Goal: Task Accomplishment & Management: Manage account settings

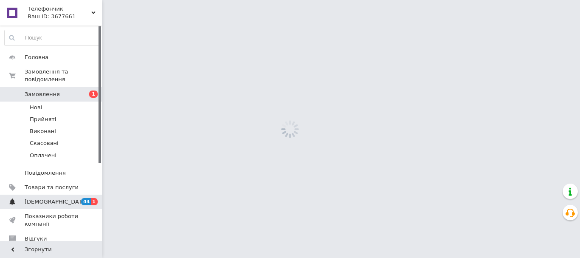
click at [55, 198] on span "[DEMOGRAPHIC_DATA]" at bounding box center [56, 202] width 63 height 8
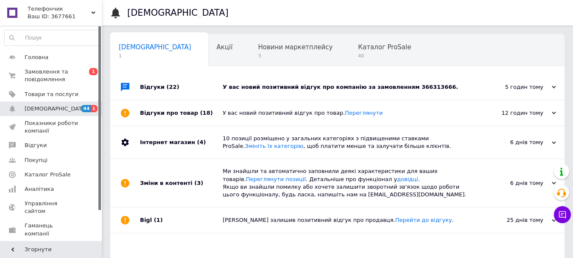
click at [326, 86] on div "У вас новий позитивний відгук про компанію за замовленням 366313666." at bounding box center [347, 87] width 249 height 8
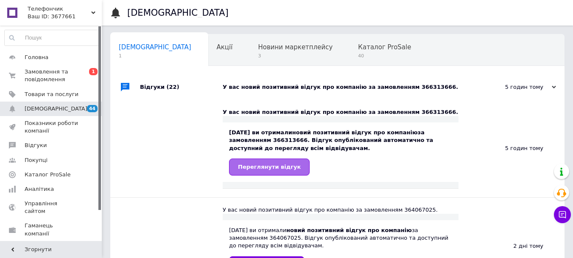
click at [268, 168] on span "Переглянути відгук" at bounding box center [269, 166] width 63 height 6
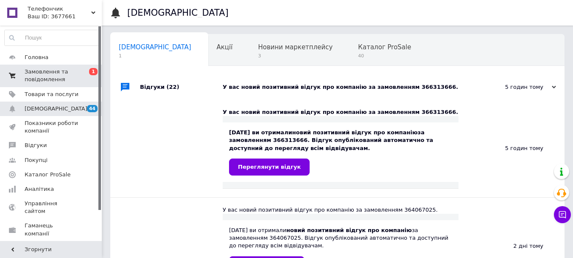
click at [39, 73] on span "Замовлення та повідомлення" at bounding box center [52, 75] width 54 height 15
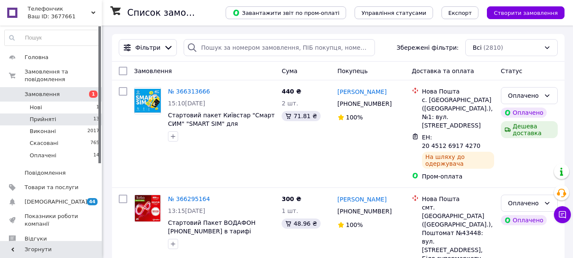
click at [44, 115] on span "Прийняті" at bounding box center [43, 119] width 26 height 8
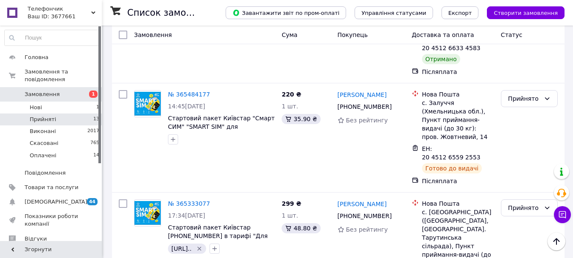
scroll to position [1117, 0]
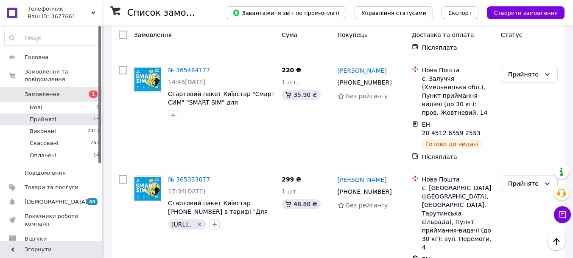
click at [529, 196] on li "Виконано" at bounding box center [530, 199] width 56 height 15
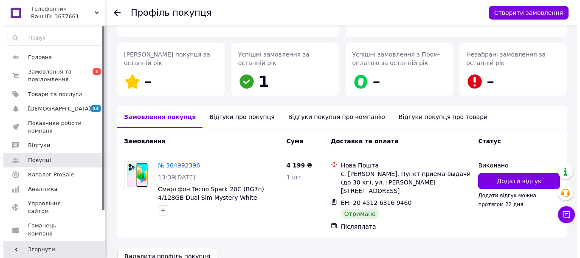
scroll to position [120, 0]
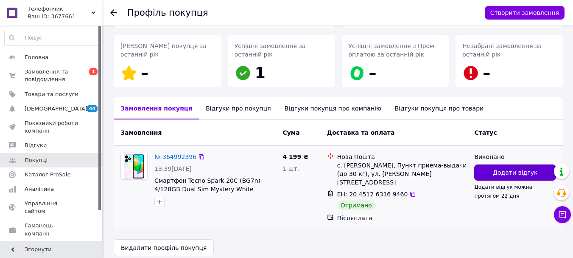
click at [496, 170] on span "Додати відгук" at bounding box center [515, 172] width 45 height 8
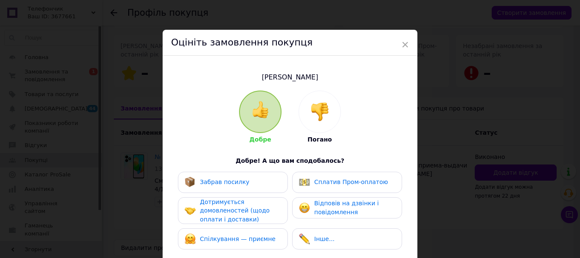
click at [239, 179] on span "Забрав посилку" at bounding box center [225, 181] width 50 height 7
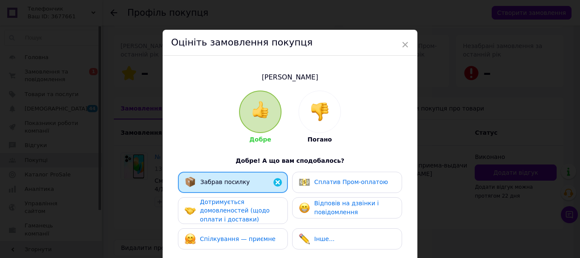
click at [235, 207] on span "Дотримується домовленостей (щодо оплати і доставки)" at bounding box center [235, 210] width 70 height 24
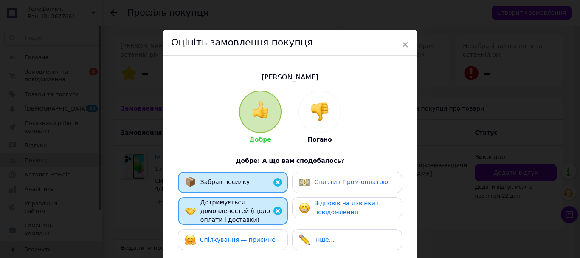
click at [356, 205] on span "Відповів на дзвінки і повідомлення" at bounding box center [346, 207] width 65 height 16
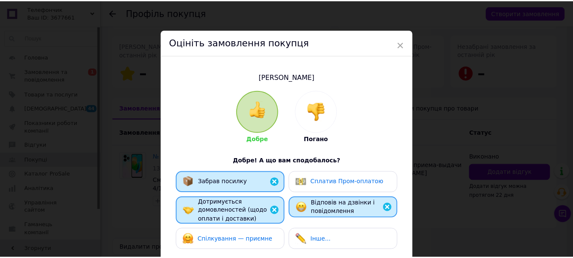
scroll to position [160, 0]
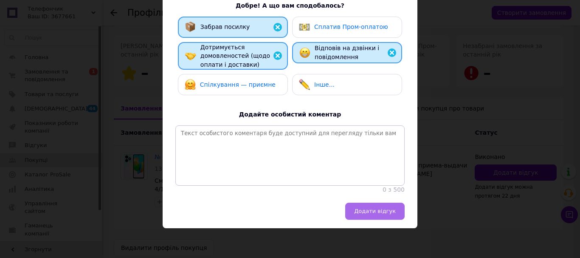
click at [394, 212] on button "Додати відгук" at bounding box center [374, 210] width 59 height 17
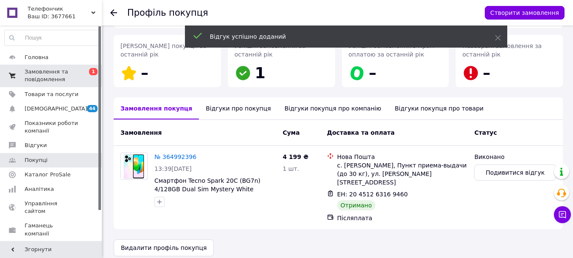
click at [39, 79] on span "Замовлення та повідомлення" at bounding box center [52, 75] width 54 height 15
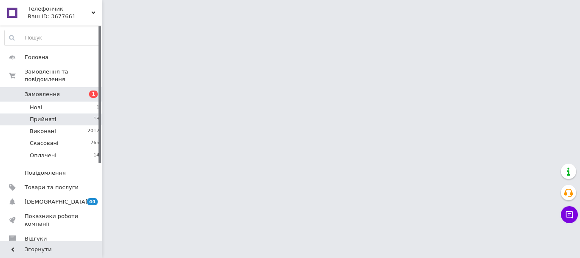
click at [41, 115] on span "Прийняті" at bounding box center [43, 119] width 26 height 8
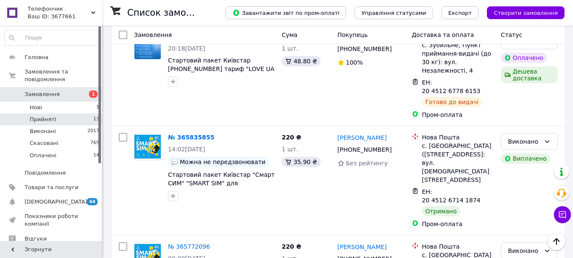
scroll to position [1692, 0]
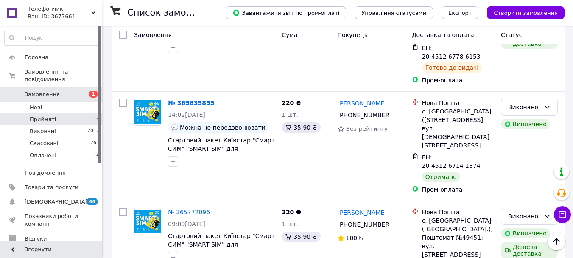
click at [522, 156] on li "Виконано" at bounding box center [530, 156] width 56 height 15
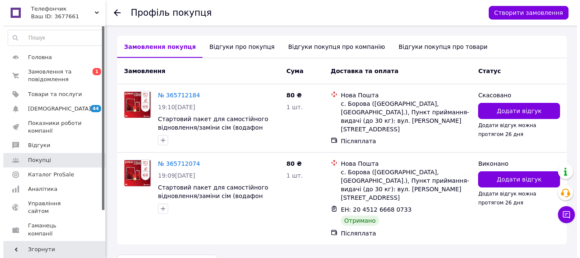
scroll to position [188, 0]
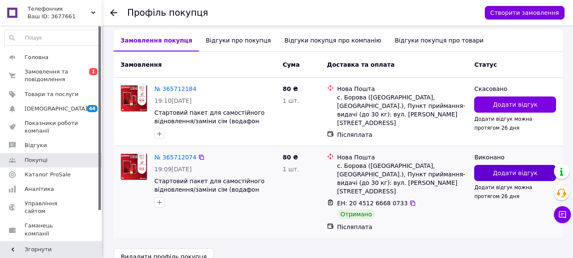
click at [527, 170] on span "Додати відгук" at bounding box center [515, 172] width 45 height 8
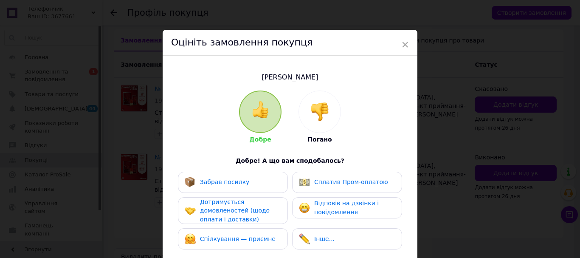
click at [249, 177] on div "Забрав посилку" at bounding box center [233, 182] width 96 height 11
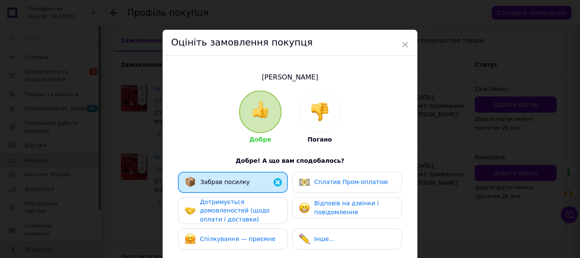
click at [232, 208] on span "Дотримується домовленостей (щодо оплати і доставки)" at bounding box center [235, 210] width 70 height 24
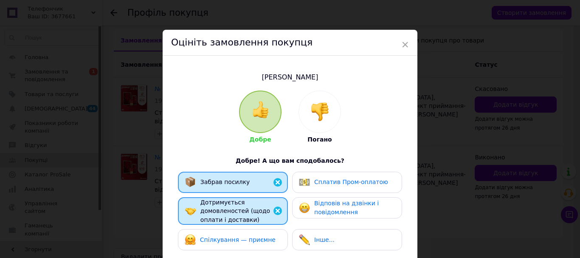
click at [258, 236] on span "Спілкування — приємне" at bounding box center [238, 239] width 76 height 7
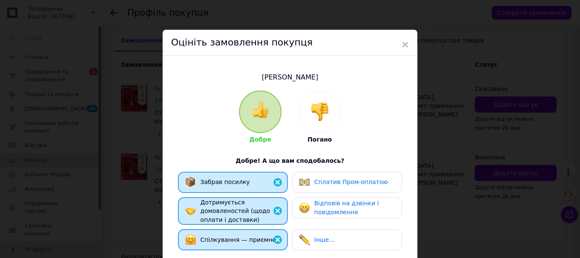
click at [352, 202] on span "Відповів на дзвінки і повідомлення" at bounding box center [346, 207] width 65 height 16
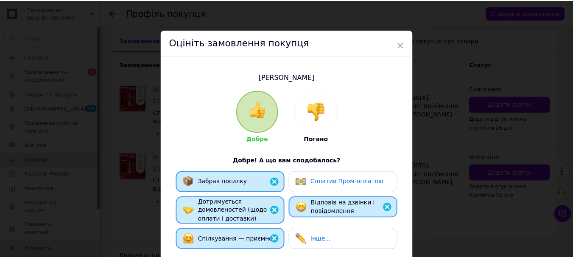
scroll to position [160, 0]
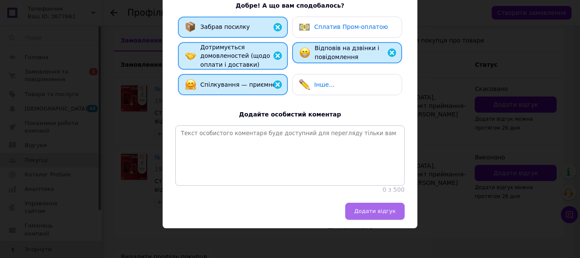
click at [379, 208] on span "Додати відгук" at bounding box center [375, 211] width 42 height 6
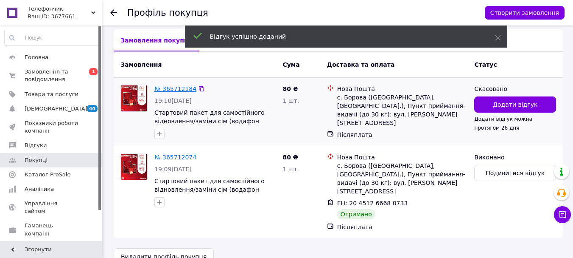
scroll to position [176, 0]
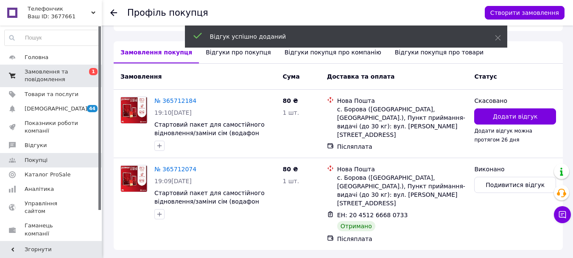
click at [45, 75] on span "Замовлення та повідомлення" at bounding box center [52, 75] width 54 height 15
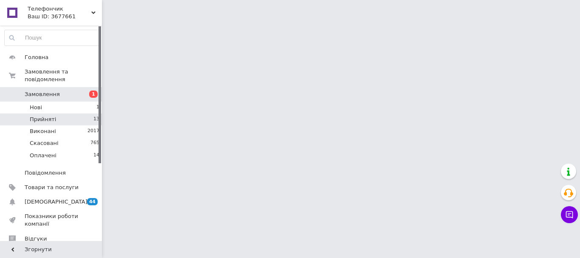
click at [47, 115] on span "Прийняті" at bounding box center [43, 119] width 26 height 8
click at [42, 115] on span "Прийняті" at bounding box center [43, 119] width 26 height 8
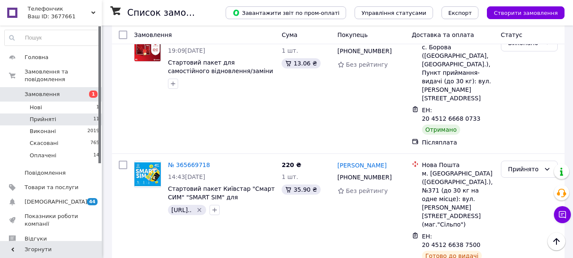
scroll to position [785, 0]
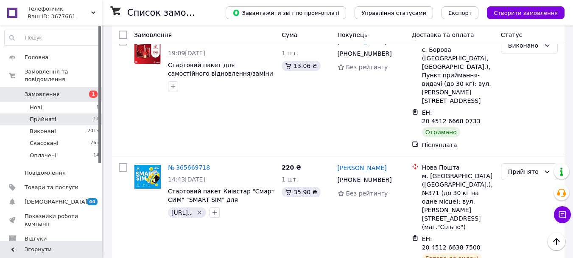
click at [524, 138] on li "Виконано" at bounding box center [530, 137] width 56 height 15
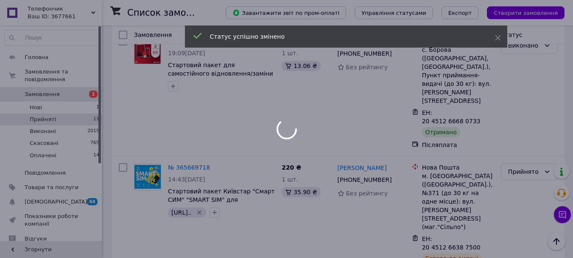
scroll to position [684, 0]
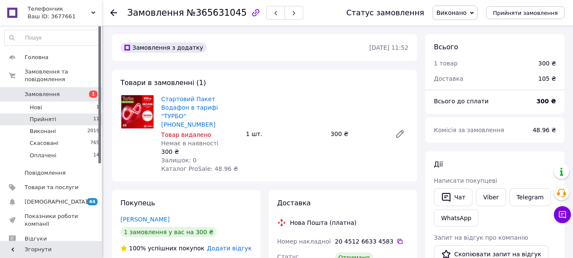
click at [40, 115] on span "Прийняті" at bounding box center [43, 119] width 26 height 8
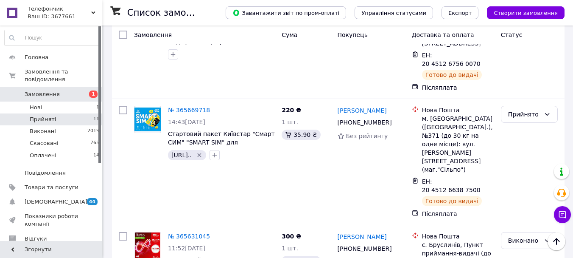
scroll to position [705, 0]
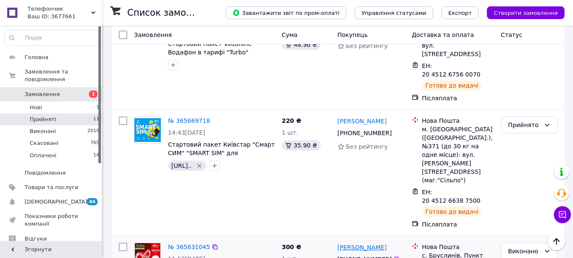
click at [365, 243] on link "Олена Істоміна" at bounding box center [362, 247] width 49 height 8
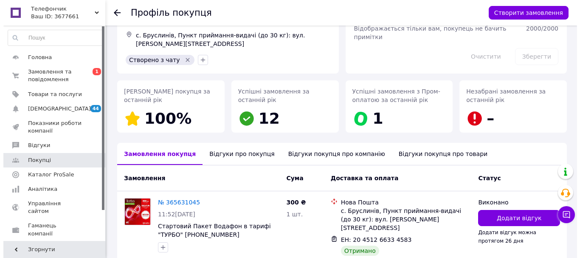
scroll to position [123, 0]
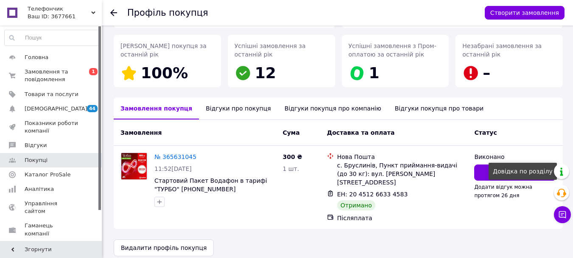
click at [508, 177] on div "Довідка по розділу" at bounding box center [523, 171] width 68 height 17
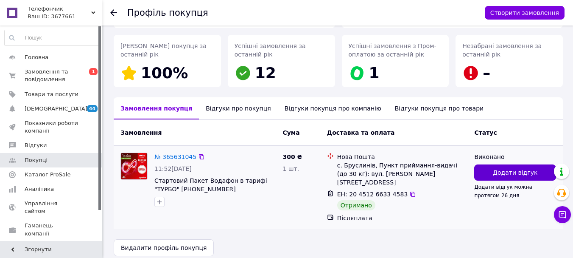
click at [482, 173] on button "Додати відгук" at bounding box center [515, 172] width 82 height 16
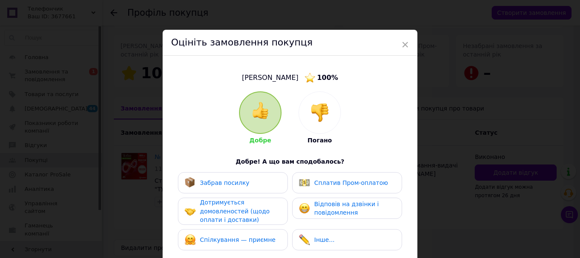
click at [240, 182] on span "Забрав посилку" at bounding box center [225, 182] width 50 height 7
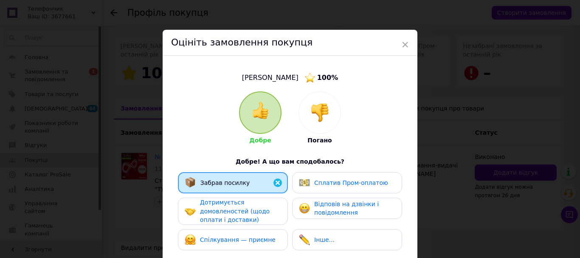
click at [238, 207] on span "Дотримується домовленостей (щодо оплати і доставки)" at bounding box center [235, 211] width 70 height 24
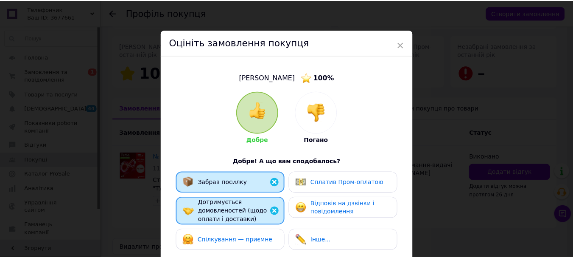
scroll to position [161, 0]
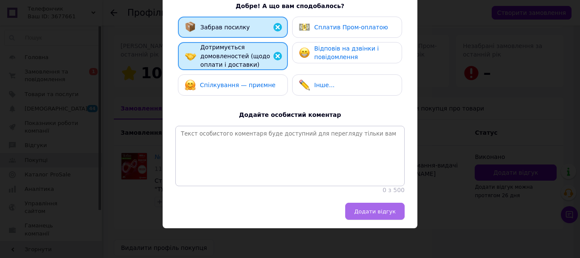
click at [378, 210] on span "Додати відгук" at bounding box center [375, 211] width 42 height 6
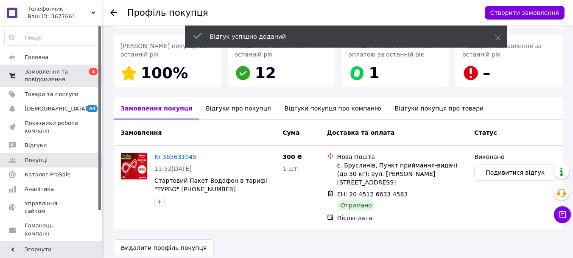
click at [57, 71] on span "Замовлення та повідомлення" at bounding box center [52, 75] width 54 height 15
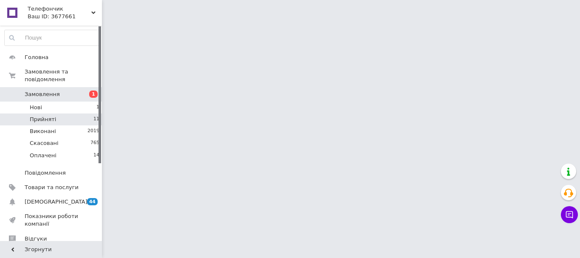
click at [49, 115] on span "Прийняті" at bounding box center [43, 119] width 26 height 8
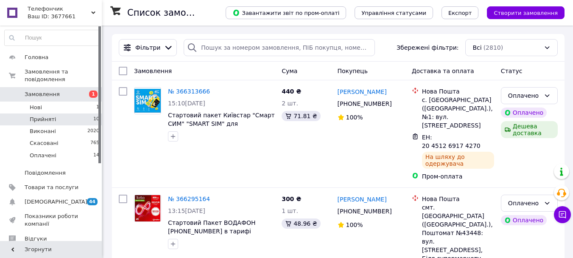
click at [48, 115] on span "Прийняті" at bounding box center [43, 119] width 26 height 8
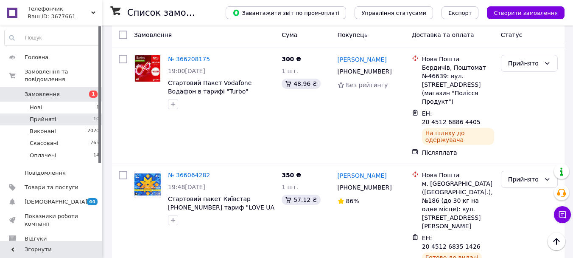
scroll to position [219, 0]
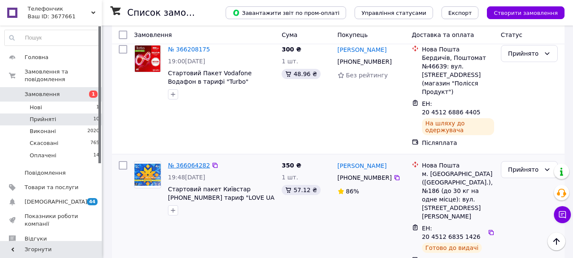
click at [186, 162] on link "№ 366064282" at bounding box center [189, 165] width 42 height 7
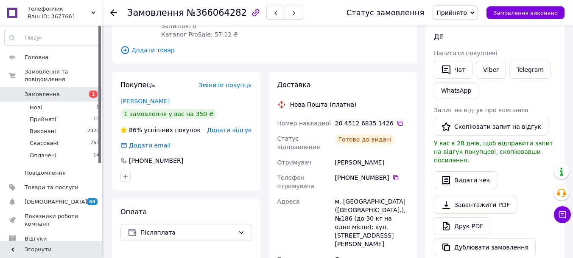
scroll to position [127, 0]
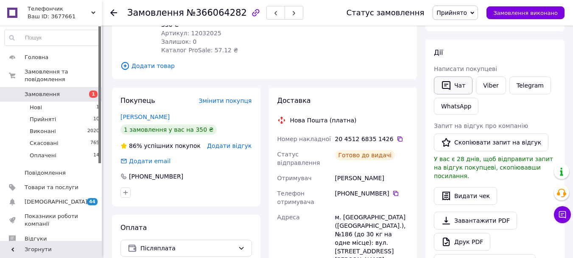
click at [453, 89] on button "Чат" at bounding box center [453, 85] width 39 height 18
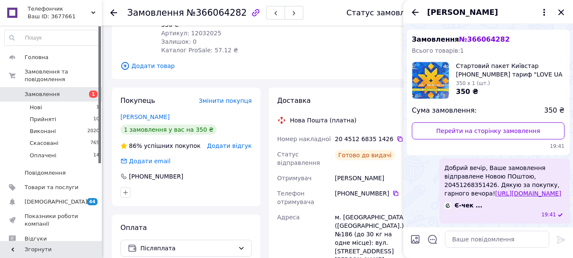
scroll to position [25, 0]
click at [563, 11] on icon "Закрити" at bounding box center [561, 12] width 10 height 10
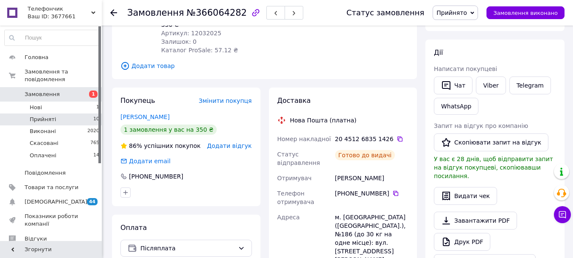
click at [53, 113] on li "Прийняті 10" at bounding box center [52, 119] width 104 height 12
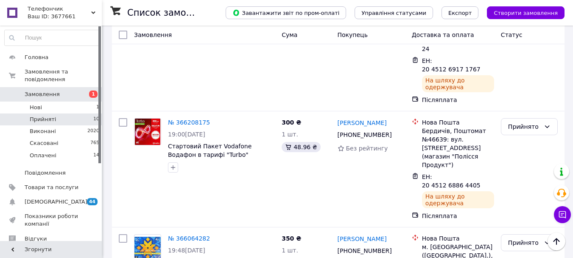
scroll to position [150, 0]
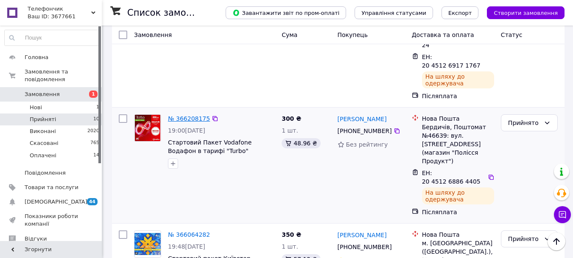
click at [188, 115] on link "№ 366208175" at bounding box center [189, 118] width 42 height 7
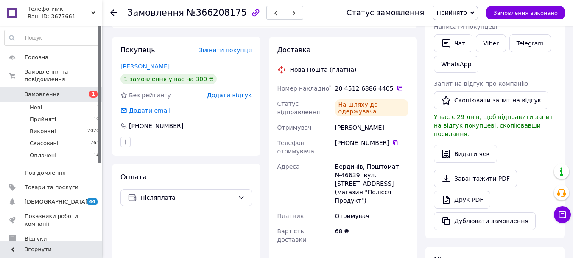
scroll to position [172, 0]
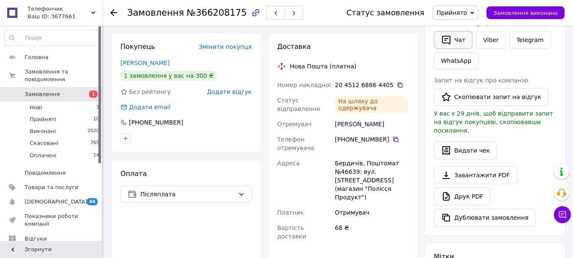
click at [461, 43] on button "Чат" at bounding box center [453, 40] width 39 height 18
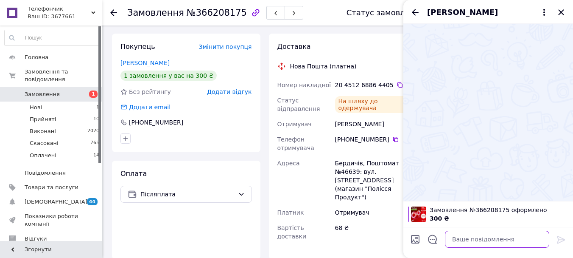
click at [466, 240] on textarea at bounding box center [497, 238] width 104 height 17
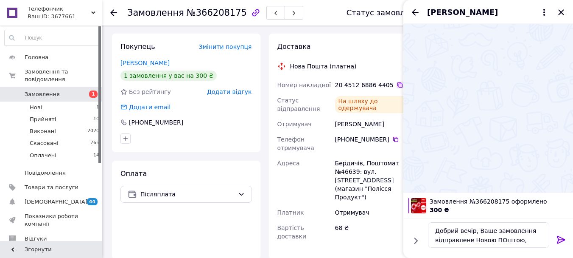
click at [397, 81] on icon at bounding box center [400, 84] width 7 height 7
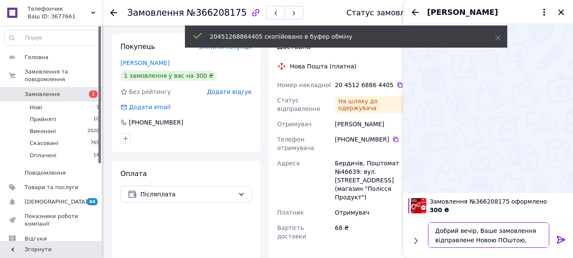
click at [526, 239] on textarea "Добрий вечір, Ваше замовлення відправлене Новою ПОштою," at bounding box center [488, 234] width 121 height 25
paste textarea "20451268864405"
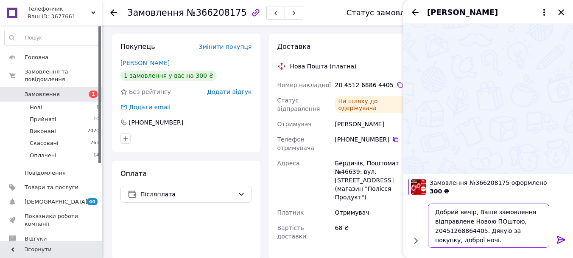
click at [484, 241] on textarea "Добрий вечір, Ваше замовлення відправлене Новою ПОштою, 20451268864405. Дякую з…" at bounding box center [488, 225] width 121 height 44
paste textarea "https://web.e-check.com.ua/c/U4CwQwzQaNU"
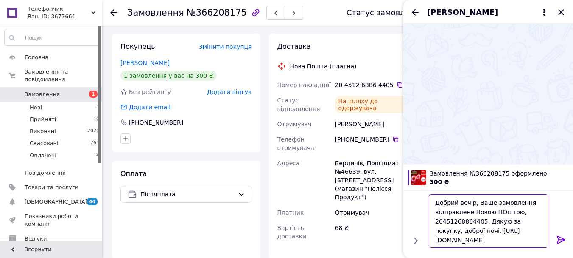
type textarea "Добрий вечір, Ваше замовлення відправлене Новою ПОштою, 20451268864405. Дякую з…"
click at [561, 238] on icon at bounding box center [561, 239] width 10 height 10
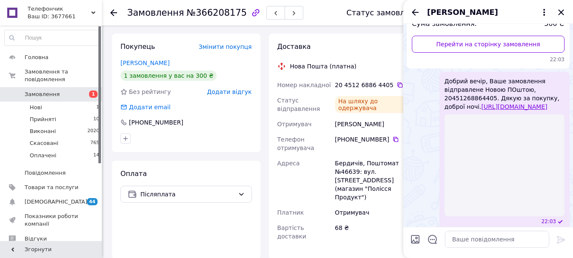
scroll to position [25, 0]
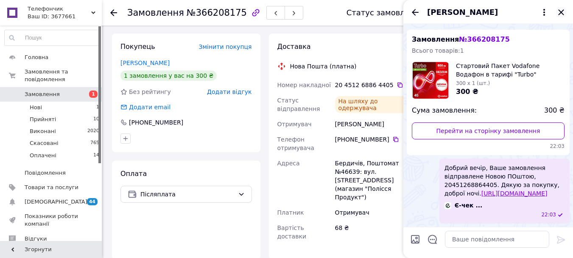
click at [561, 10] on icon "Закрити" at bounding box center [561, 12] width 10 height 10
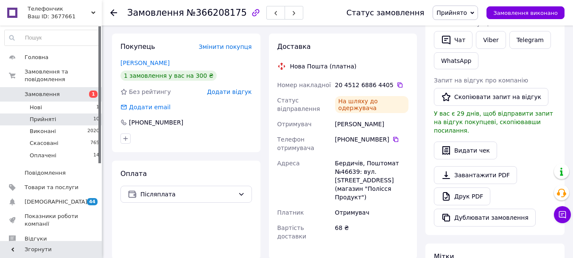
click at [46, 115] on span "Прийняті" at bounding box center [43, 119] width 26 height 8
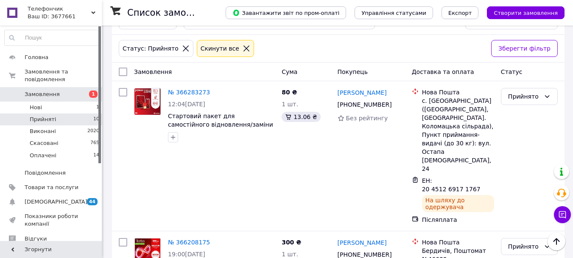
scroll to position [25, 0]
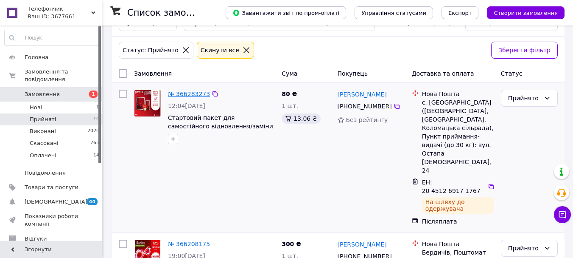
click at [185, 94] on link "№ 366283273" at bounding box center [189, 93] width 42 height 7
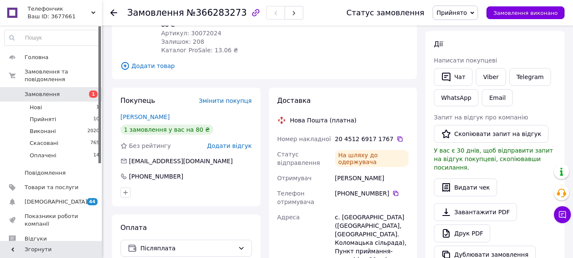
scroll to position [143, 0]
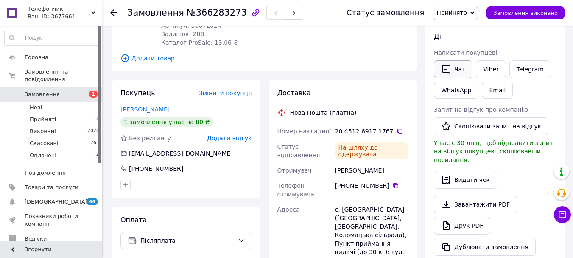
click at [458, 70] on button "Чат" at bounding box center [453, 69] width 39 height 18
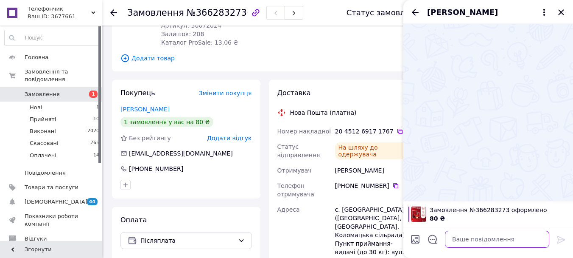
click at [497, 235] on textarea at bounding box center [497, 238] width 104 height 17
type textarea "L"
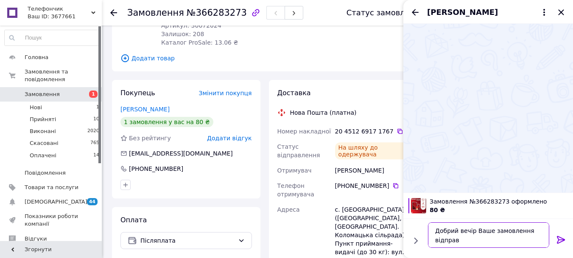
scroll to position [1, 0]
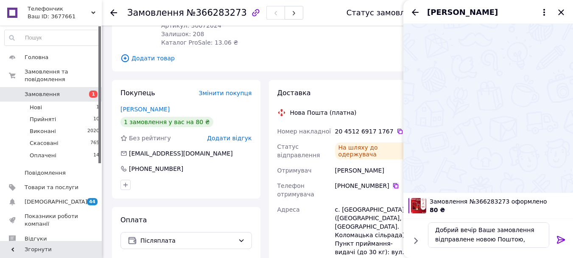
click at [393, 182] on icon at bounding box center [396, 185] width 7 height 7
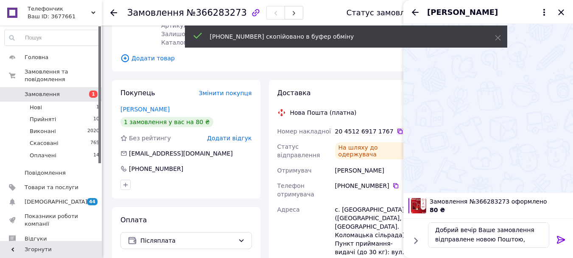
click at [397, 128] on icon at bounding box center [400, 131] width 7 height 7
click at [522, 237] on textarea "Добрий вечір Ваше замовлення відправлене новою Поштою," at bounding box center [488, 234] width 121 height 25
paste textarea "20451269171767"
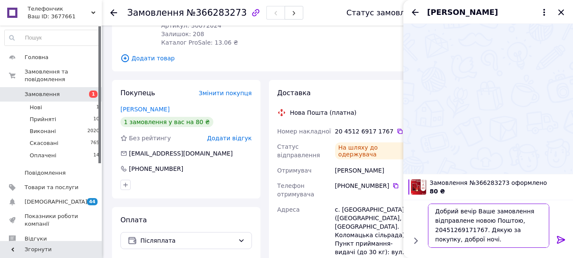
paste textarea "https://web.e-check.com.ua/c/I8IV1PD3Neo"
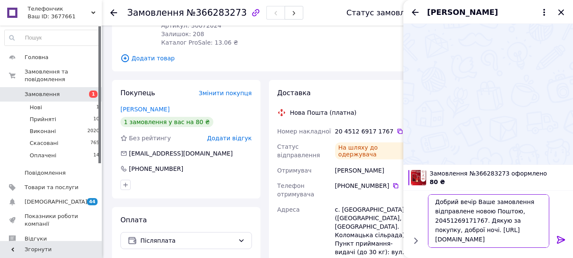
type textarea "Добрий вечір Ваше замовлення відправлене новою Поштою, 20451269171767. Дякую за…"
click at [560, 238] on icon at bounding box center [561, 239] width 10 height 10
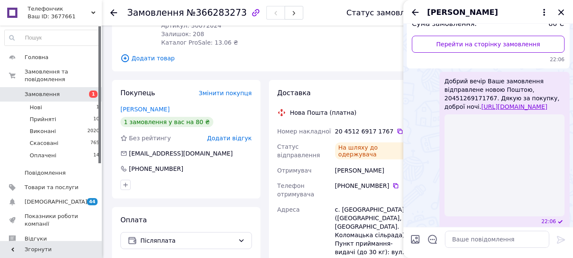
scroll to position [25, 0]
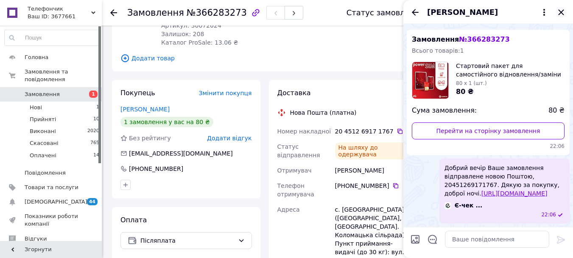
click at [563, 11] on icon "Закрити" at bounding box center [561, 12] width 6 height 6
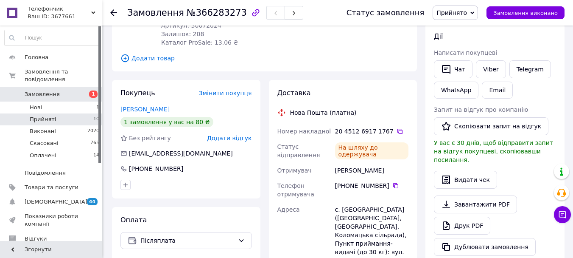
click at [52, 115] on span "Прийняті" at bounding box center [43, 119] width 26 height 8
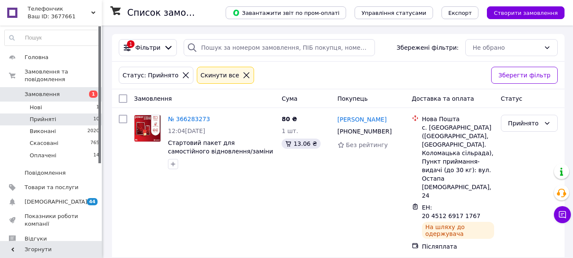
click at [41, 90] on span "Замовлення" at bounding box center [42, 94] width 35 height 8
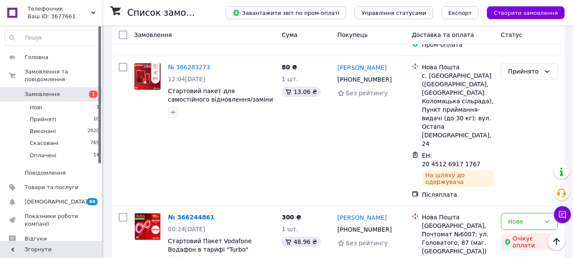
scroll to position [276, 0]
